Goal: Task Accomplishment & Management: Manage account settings

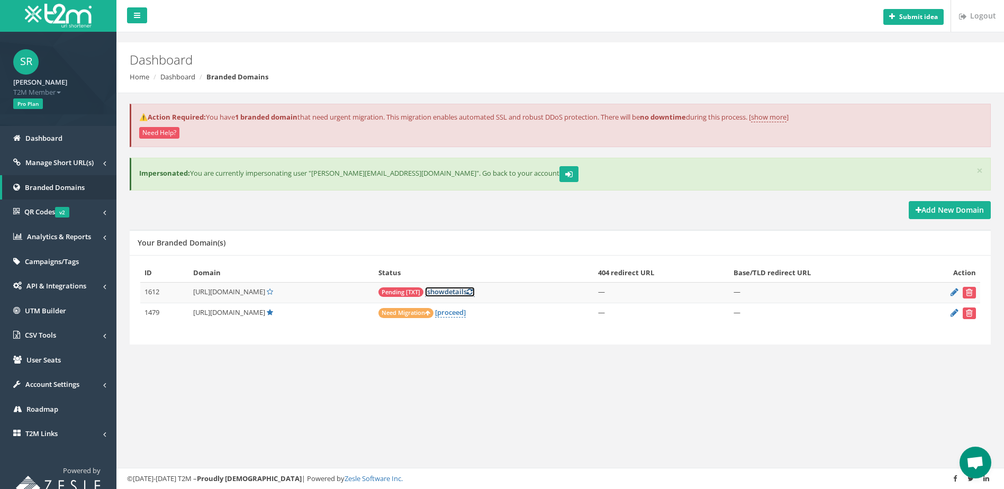
click at [475, 292] on link "[ show details ]" at bounding box center [450, 292] width 50 height 10
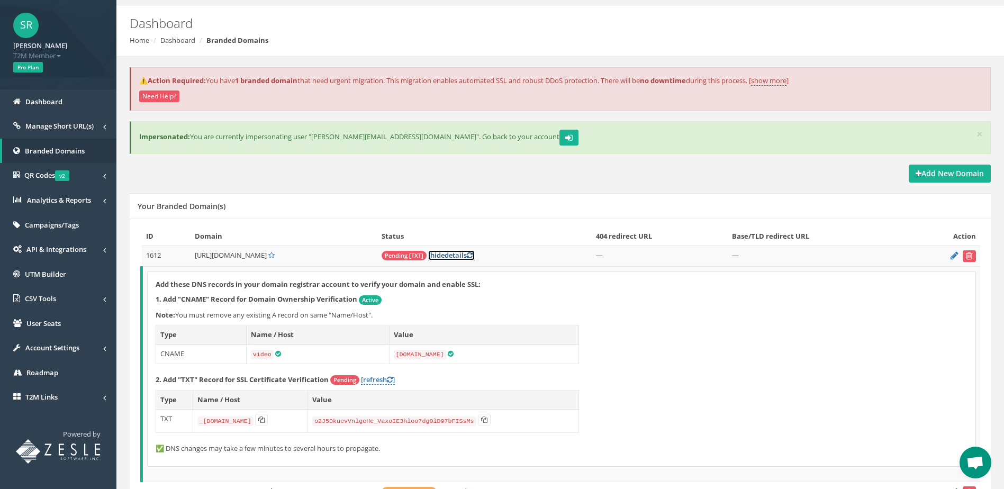
scroll to position [105, 0]
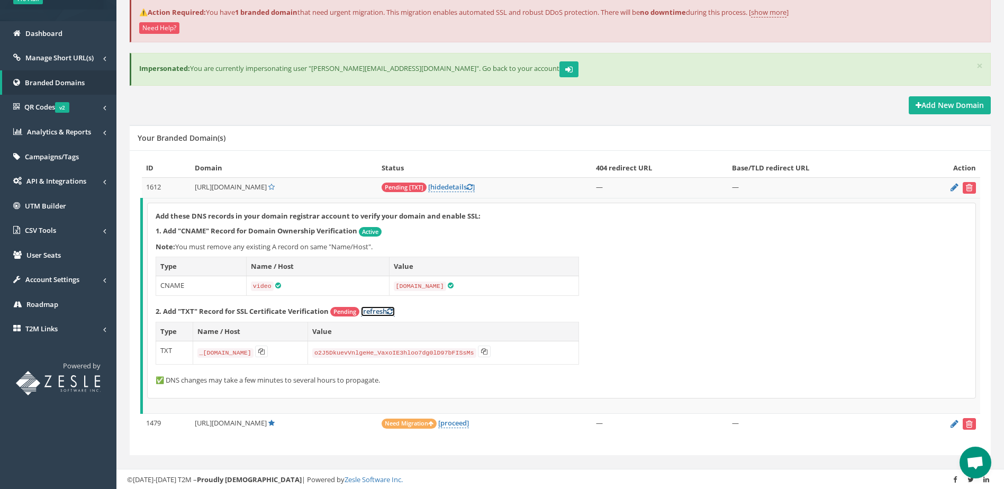
click at [385, 310] on link "[refresh ]" at bounding box center [378, 311] width 34 height 10
click at [385, 311] on link "[refresh ]" at bounding box center [378, 311] width 34 height 10
click at [265, 352] on icon at bounding box center [261, 351] width 6 height 6
drag, startPoint x: 228, startPoint y: 188, endPoint x: 300, endPoint y: 186, distance: 72.5
click at [267, 186] on span "[URL][DOMAIN_NAME]" at bounding box center [231, 187] width 72 height 10
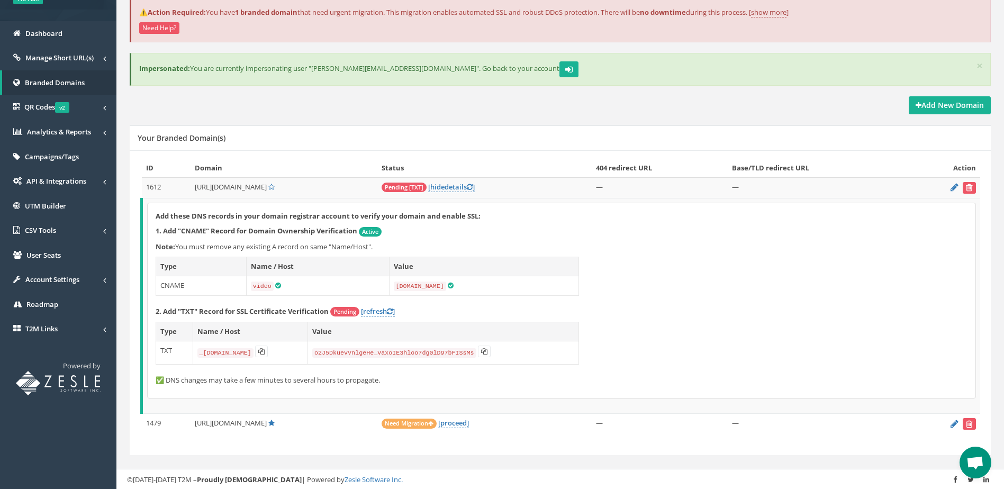
copy span ".[DOMAIN_NAME]"
click at [378, 311] on link "[refresh ]" at bounding box center [378, 311] width 34 height 10
click at [444, 186] on span "hide" at bounding box center [437, 187] width 14 height 10
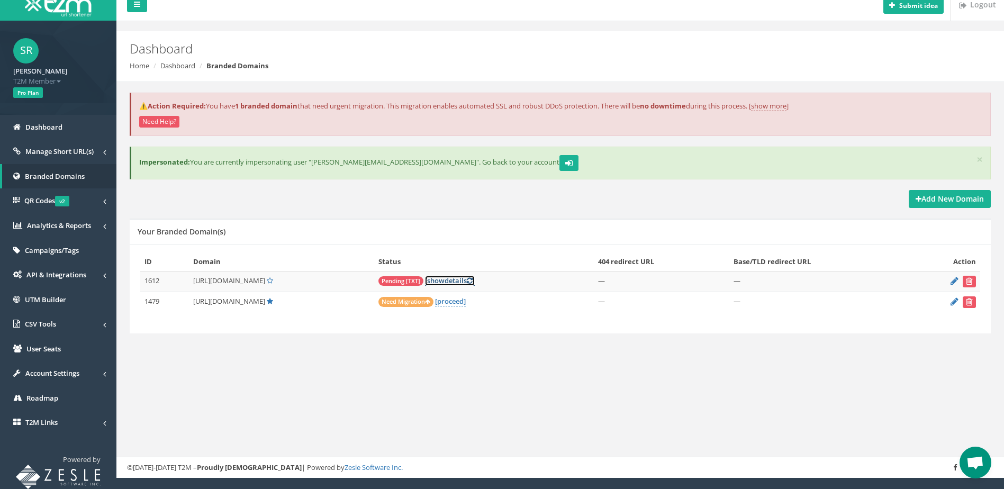
scroll to position [11, 0]
click at [475, 278] on link "[ show details ]" at bounding box center [450, 281] width 50 height 10
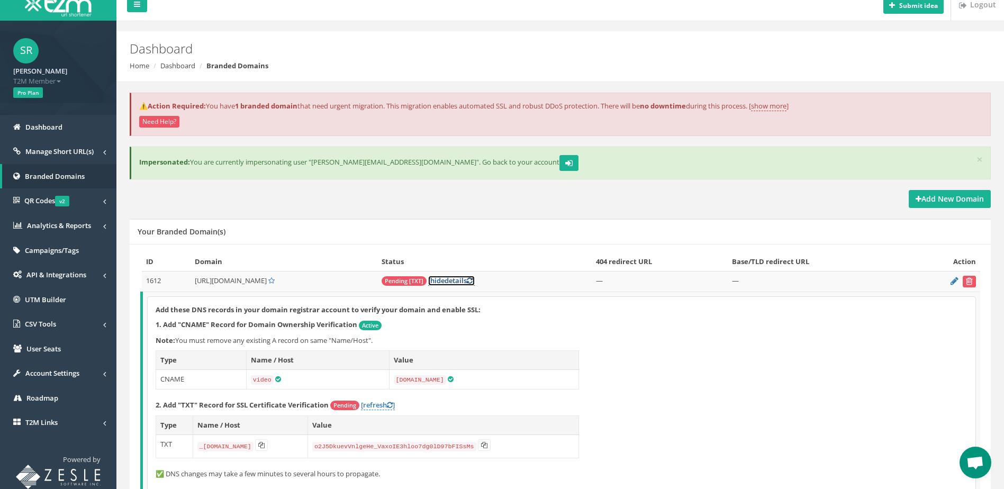
scroll to position [105, 0]
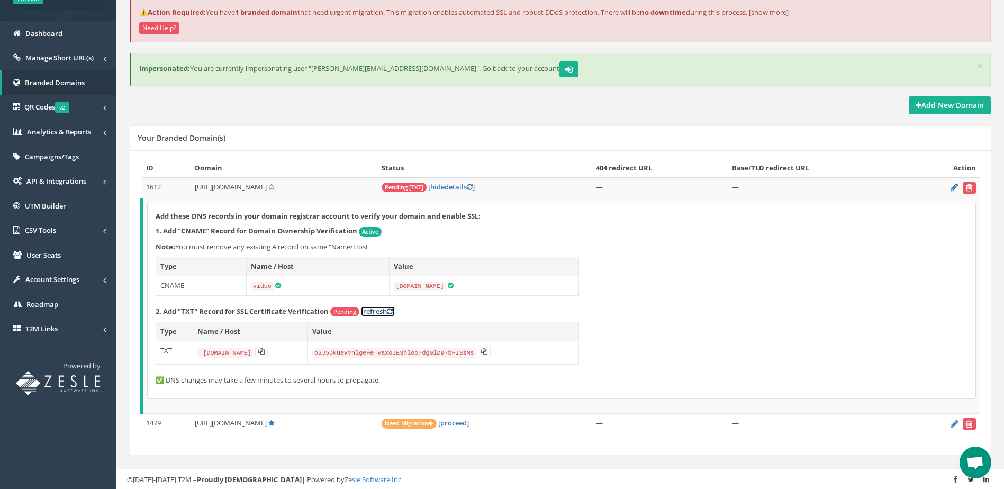
click at [379, 312] on link "[refresh ]" at bounding box center [378, 311] width 34 height 10
click at [375, 312] on link "[refresh ]" at bounding box center [378, 311] width 34 height 10
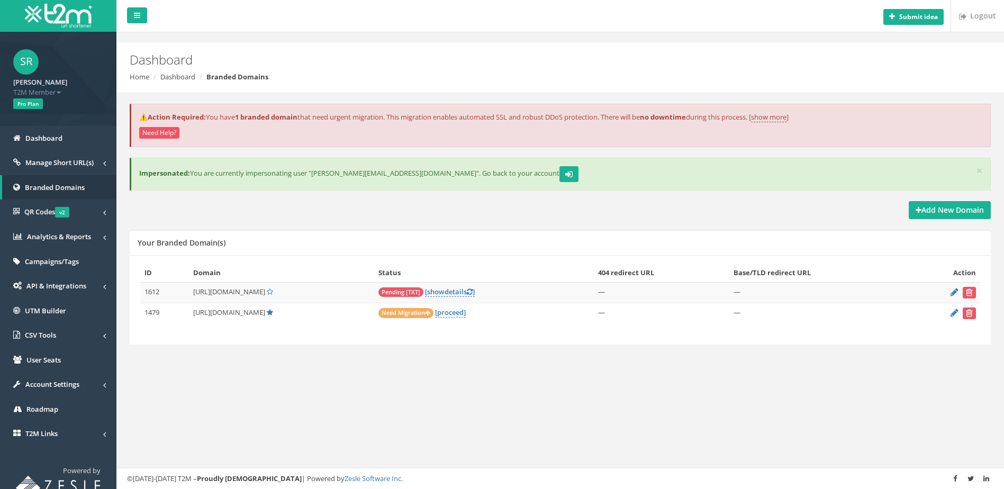
scroll to position [11, 0]
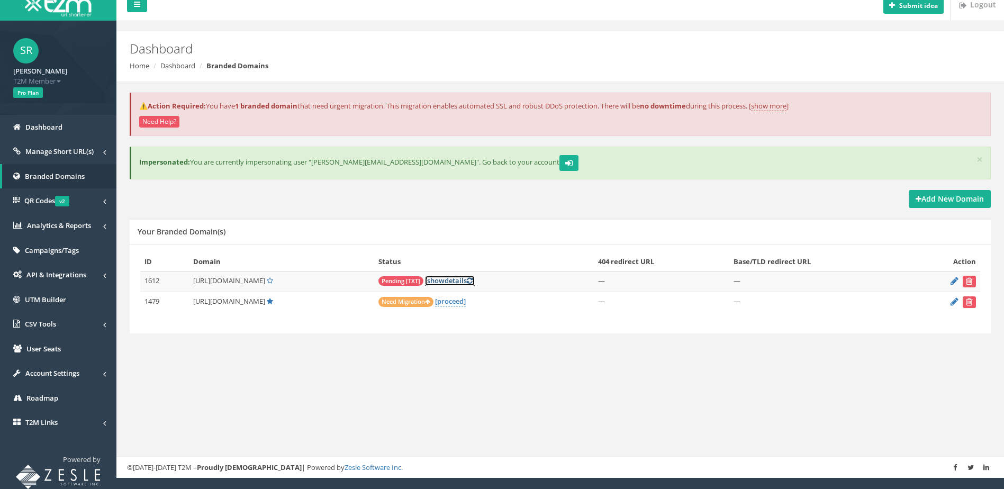
click at [475, 280] on link "[ show details ]" at bounding box center [450, 281] width 50 height 10
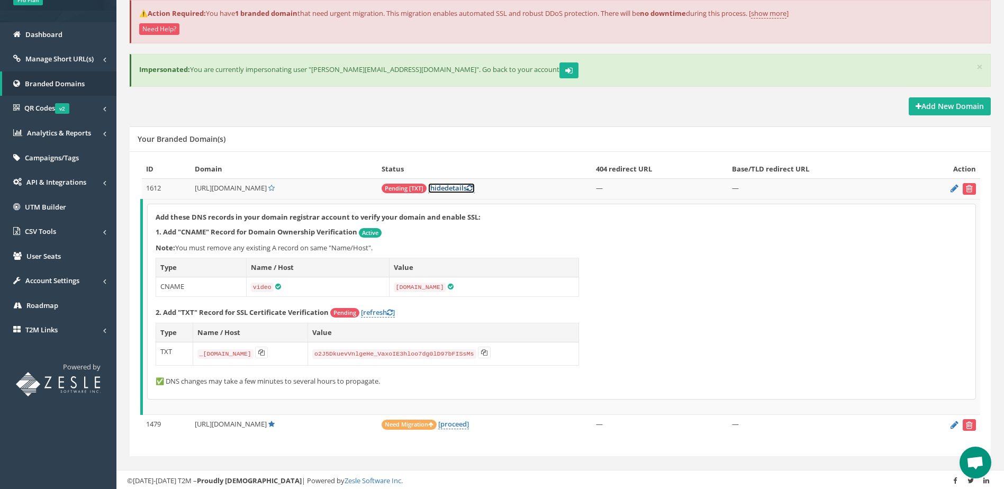
scroll to position [105, 0]
click at [216, 353] on code "_[DOMAIN_NAME]" at bounding box center [225, 353] width 56 height 10
drag, startPoint x: 198, startPoint y: 353, endPoint x: 251, endPoint y: 352, distance: 52.9
click at [251, 352] on code "_[DOMAIN_NAME]" at bounding box center [225, 353] width 56 height 10
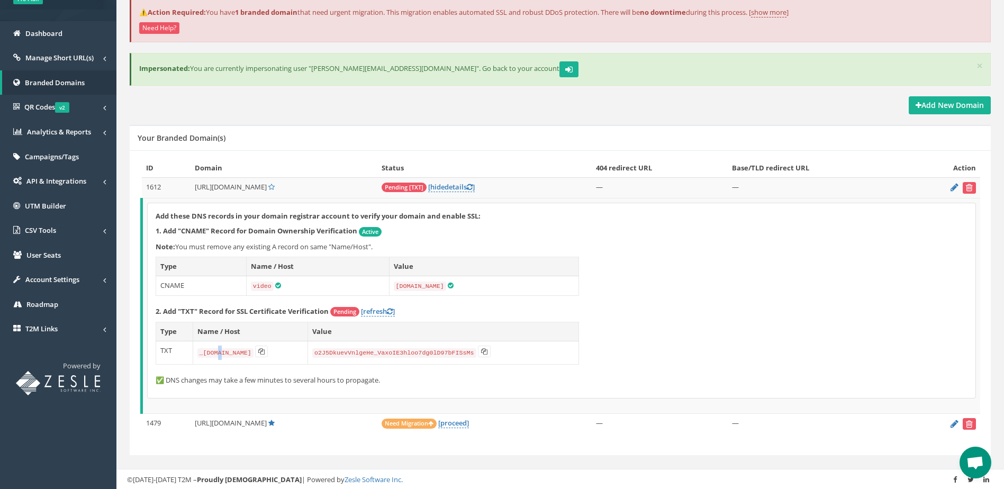
copy code "_acme-challenge."
click at [376, 312] on link "[refresh ]" at bounding box center [378, 311] width 34 height 10
click at [376, 311] on link "[refresh ]" at bounding box center [378, 311] width 34 height 10
